Goal: Task Accomplishment & Management: Manage account settings

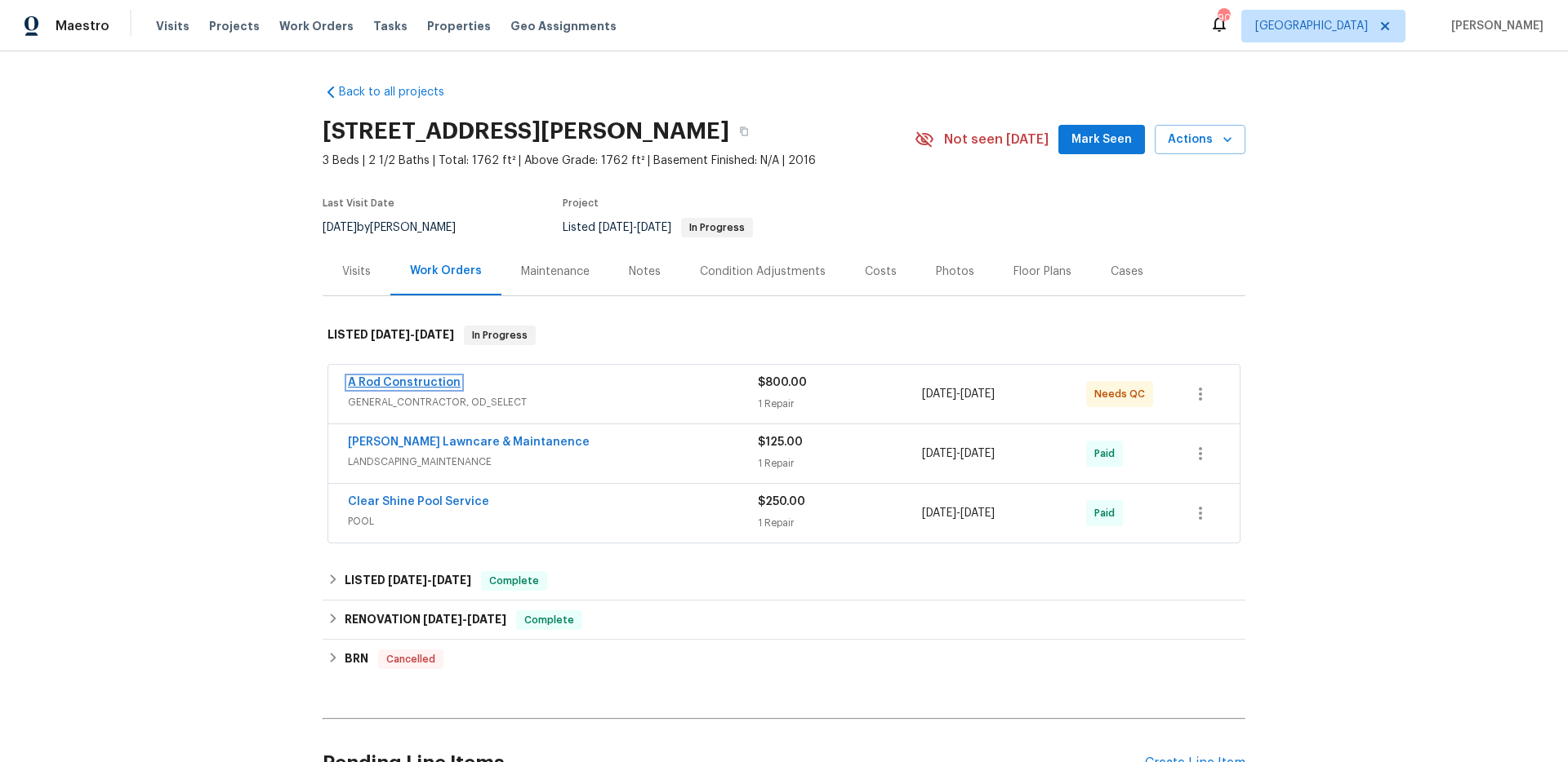
click at [402, 383] on link "A Rod Construction" at bounding box center [403, 382] width 112 height 12
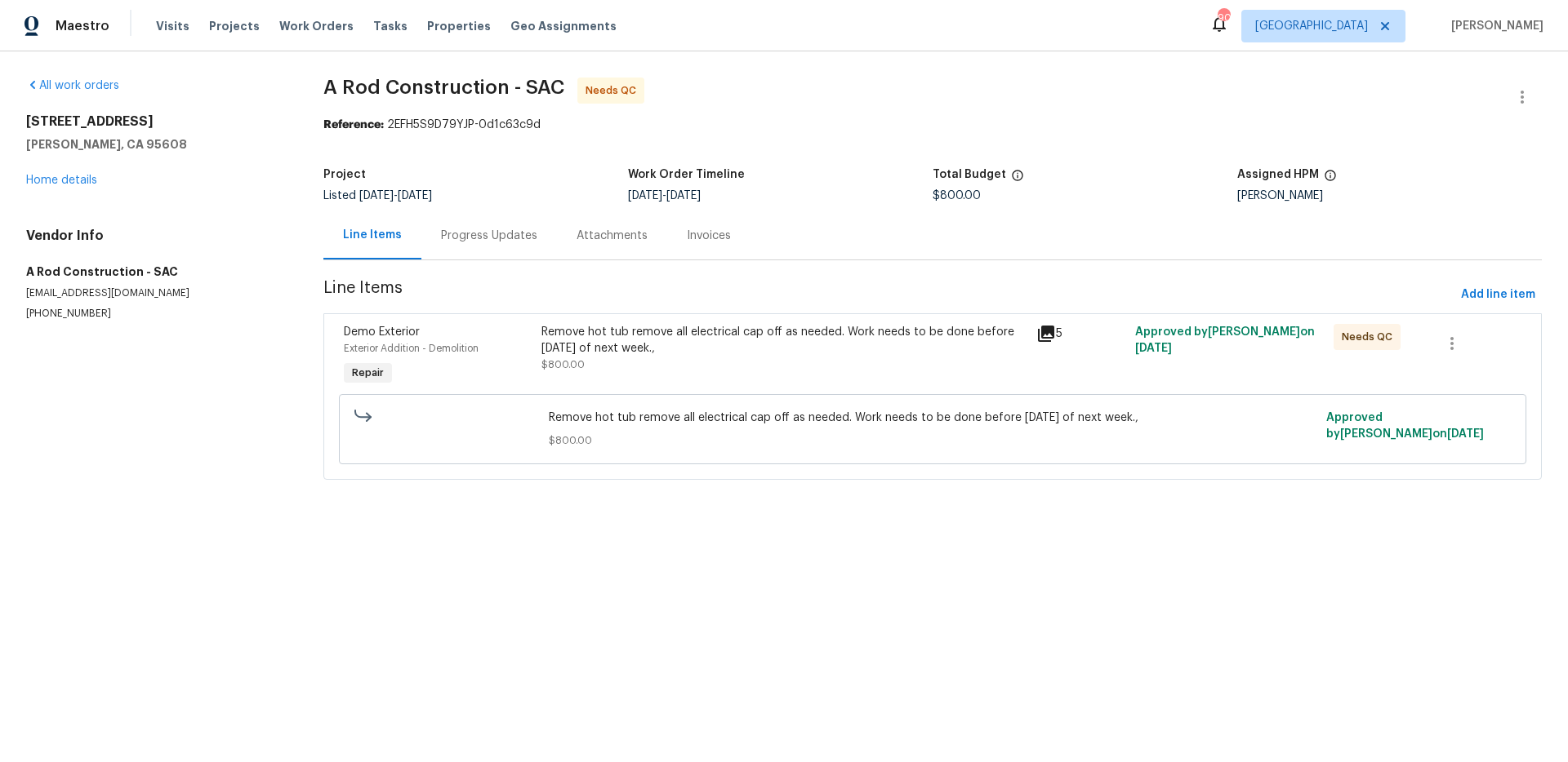
click at [1038, 332] on icon at bounding box center [1046, 334] width 16 height 16
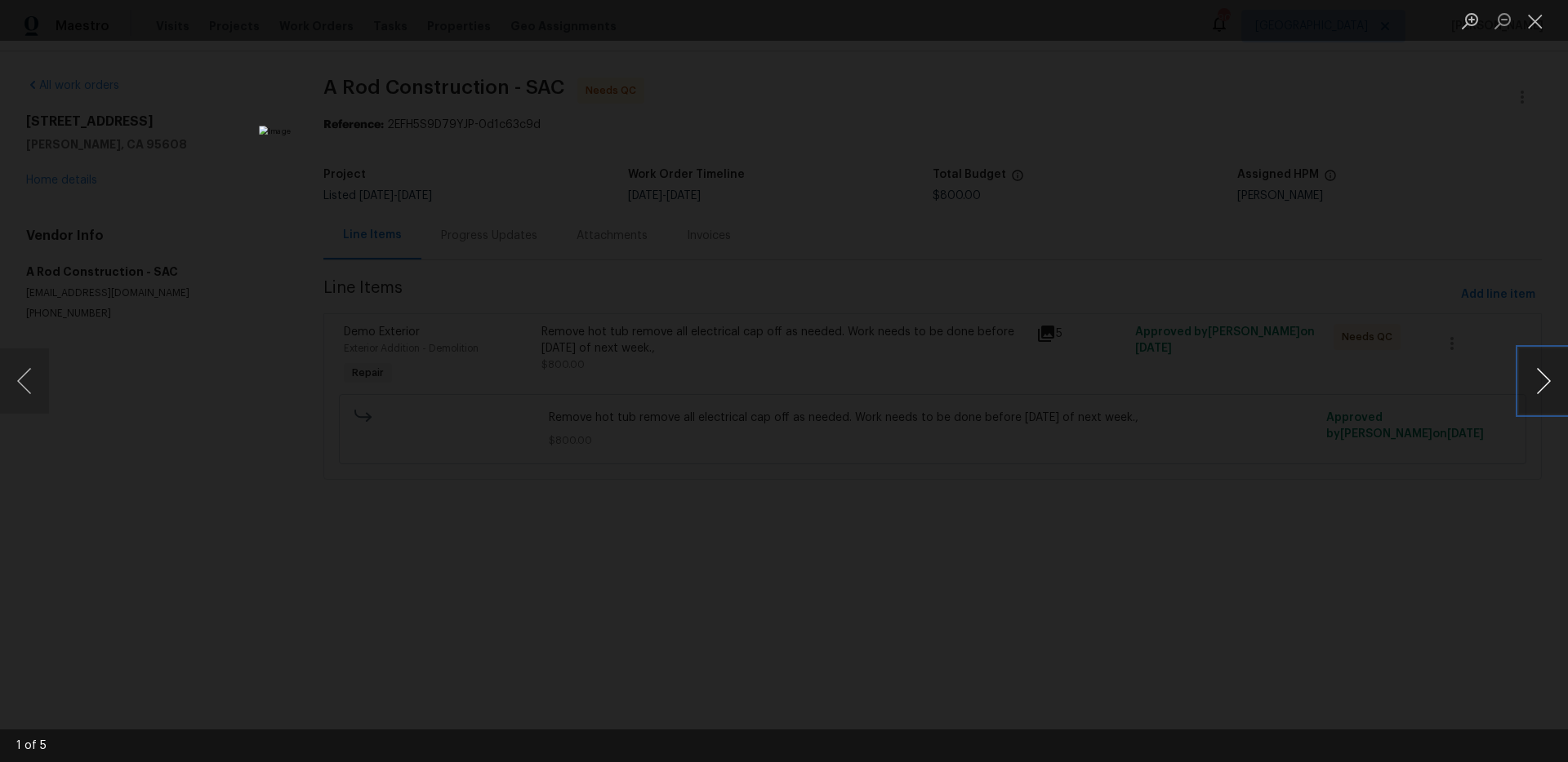
click at [1554, 381] on button "Next image" at bounding box center [1543, 381] width 49 height 66
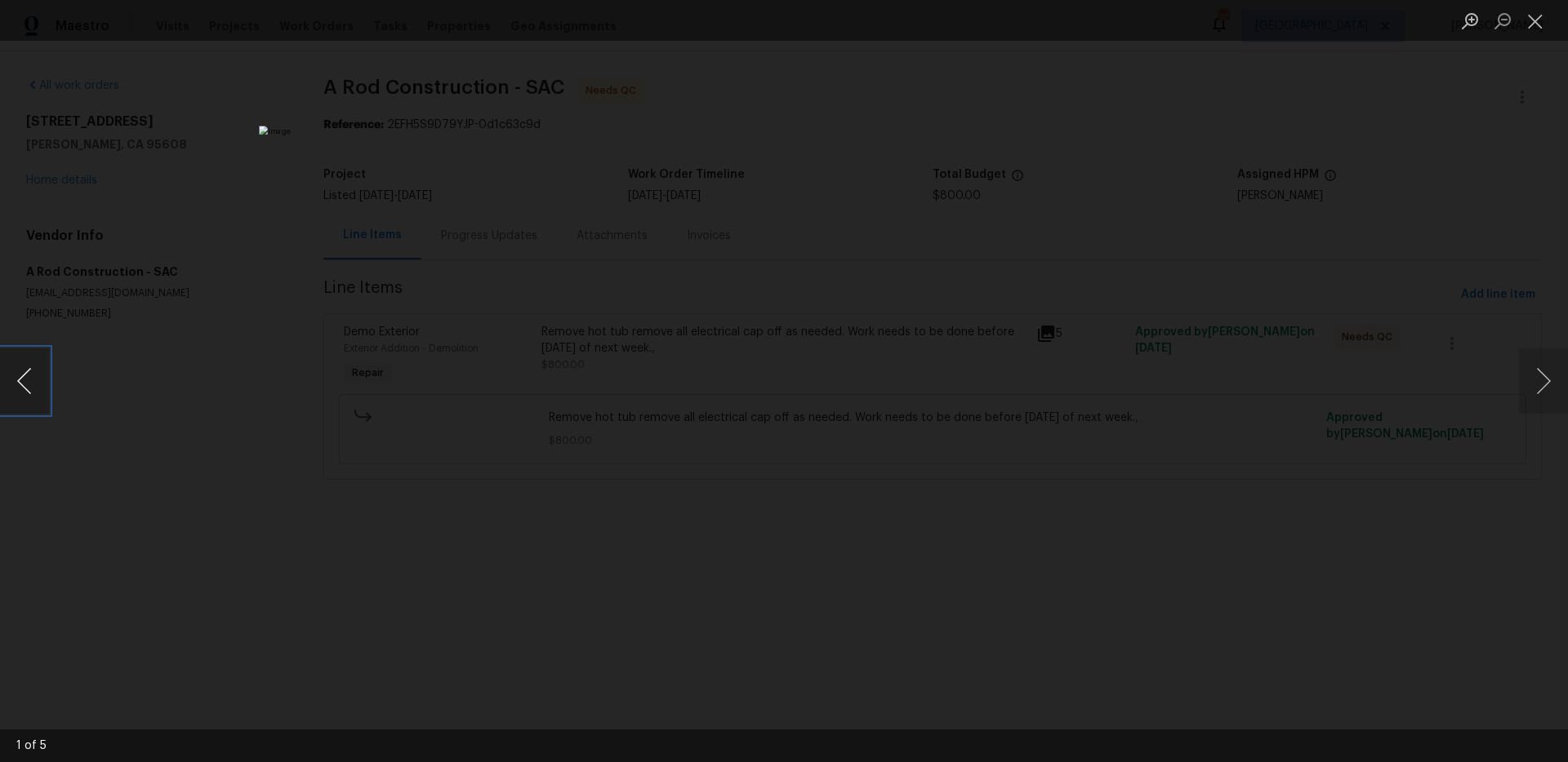
click at [22, 375] on button "Previous image" at bounding box center [24, 381] width 49 height 66
click at [22, 374] on button "Previous image" at bounding box center [24, 381] width 49 height 66
